Goal: Find specific page/section: Find specific page/section

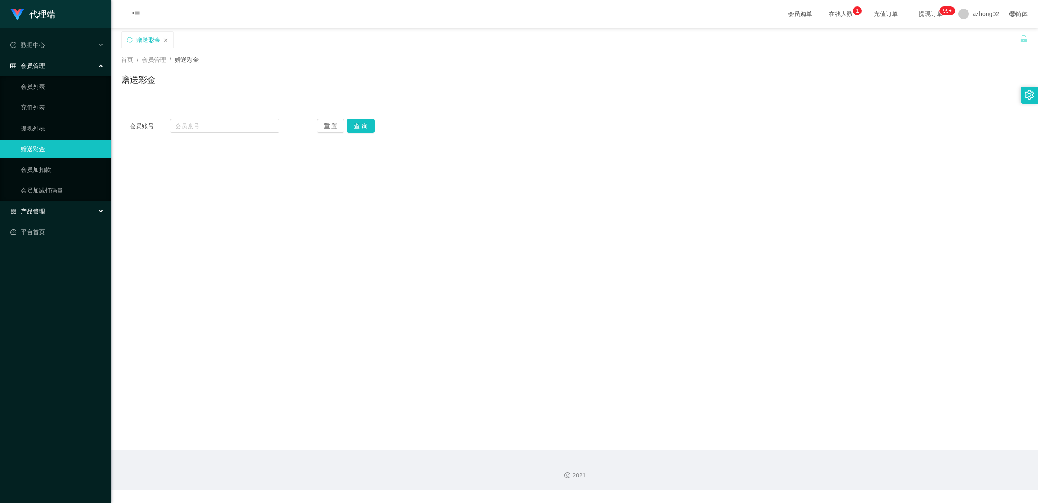
click at [46, 218] on div "产品管理" at bounding box center [55, 210] width 111 height 17
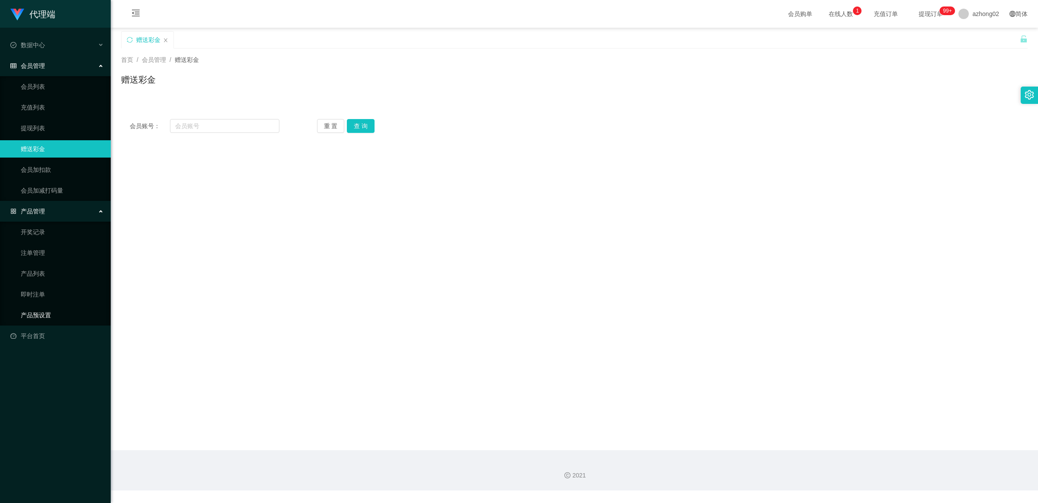
click at [82, 309] on link "产品预设置" at bounding box center [62, 314] width 83 height 17
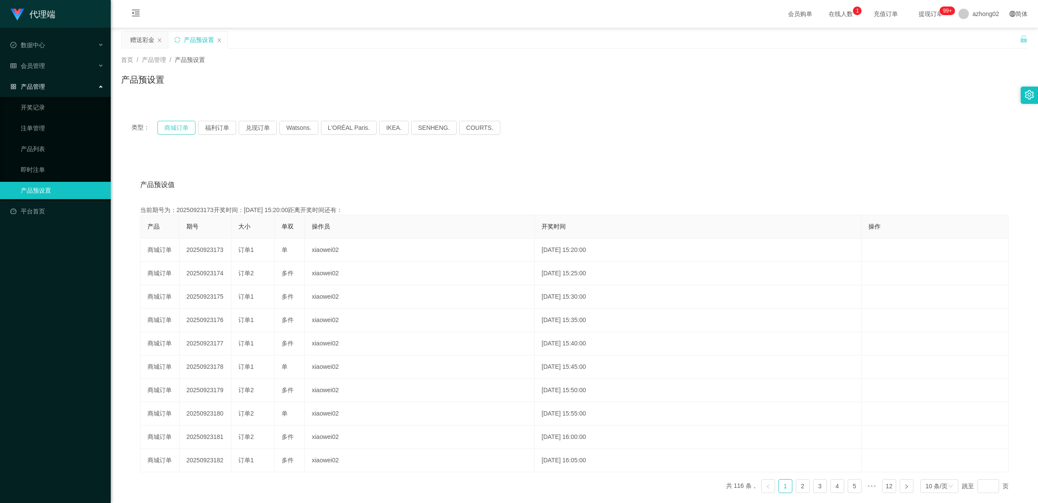
click at [175, 125] on button "商城订单" at bounding box center [176, 128] width 38 height 14
click at [182, 125] on button "商城订单" at bounding box center [176, 128] width 38 height 14
click at [179, 39] on icon "图标: sync" at bounding box center [177, 40] width 6 height 6
click at [180, 131] on button "商城订单" at bounding box center [176, 128] width 38 height 14
click at [179, 131] on button "商城订单" at bounding box center [176, 128] width 38 height 14
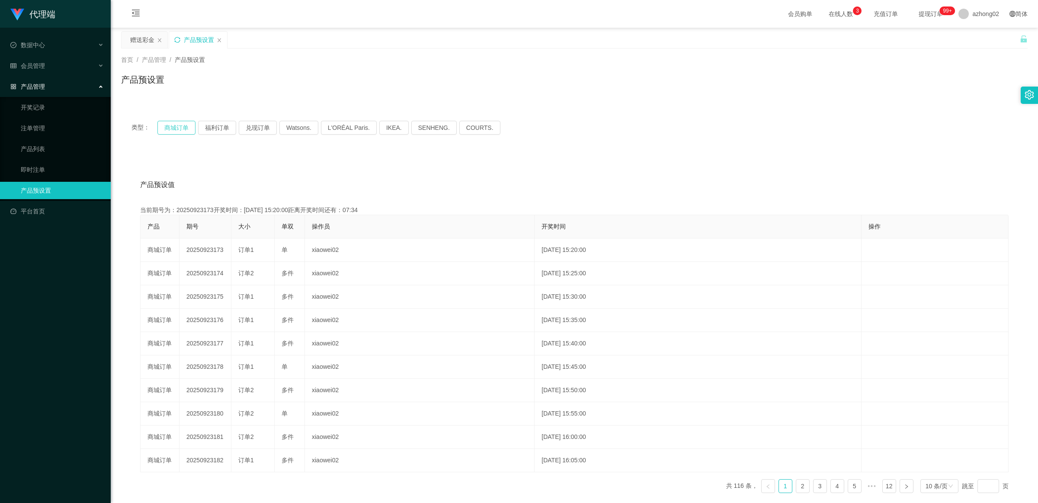
click at [179, 131] on button "商城订单" at bounding box center [176, 128] width 38 height 14
click at [383, 192] on div "产品预设值 添加期号" at bounding box center [574, 185] width 869 height 24
click at [416, 93] on div "产品预设置" at bounding box center [574, 83] width 907 height 20
